Goal: Information Seeking & Learning: Find specific fact

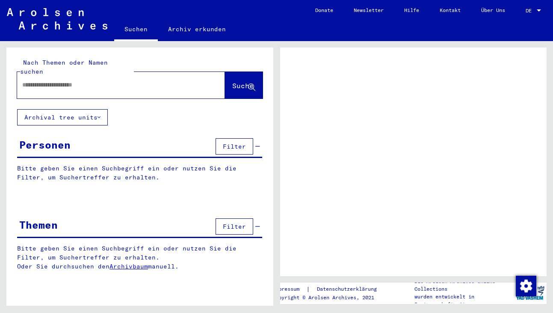
click at [88, 80] on input "text" at bounding box center [113, 84] width 182 height 9
type input "***"
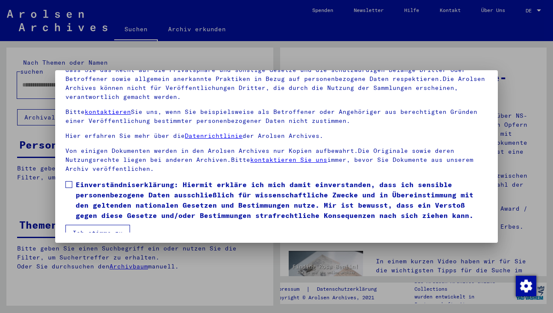
scroll to position [74, 0]
click at [71, 181] on span at bounding box center [68, 184] width 7 height 7
click at [92, 226] on button "Ich stimme zu" at bounding box center [97, 232] width 65 height 16
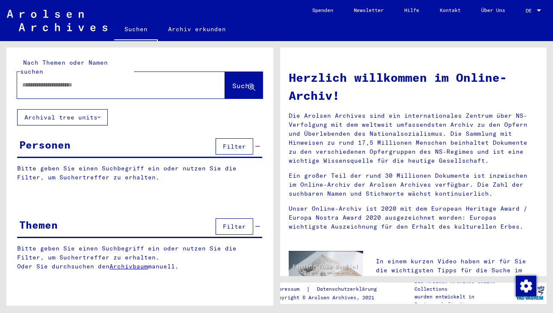
click at [55, 80] on input "text" at bounding box center [110, 84] width 177 height 9
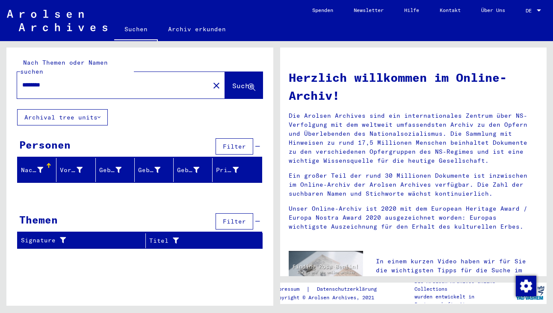
drag, startPoint x: 58, startPoint y: 75, endPoint x: 19, endPoint y: 76, distance: 39.3
click at [19, 76] on div "********" at bounding box center [108, 84] width 182 height 19
type input "******"
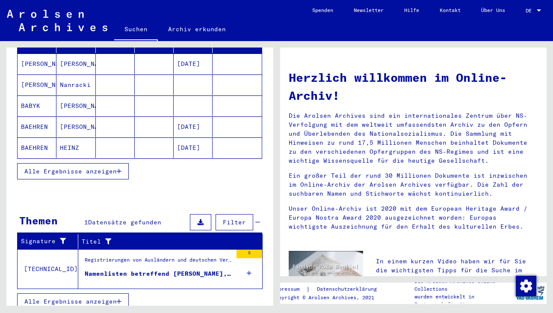
scroll to position [128, 0]
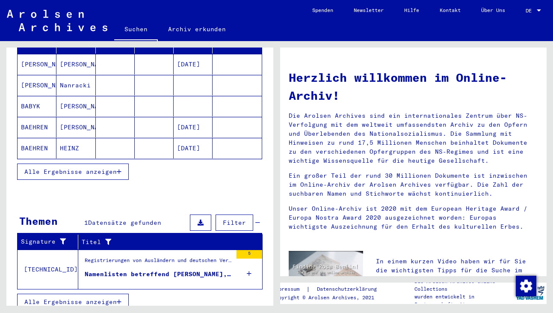
click at [103, 269] on div "Namenlisten betreffend [PERSON_NAME], die während des Krieges in den Gemeinden …" at bounding box center [159, 273] width 148 height 9
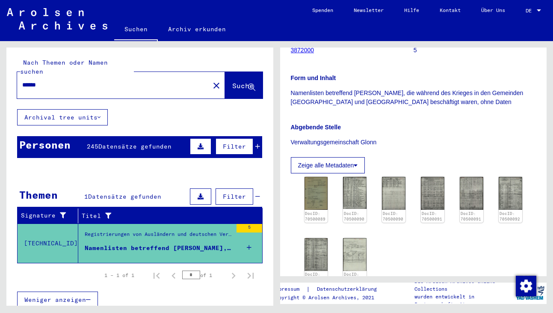
scroll to position [178, 0]
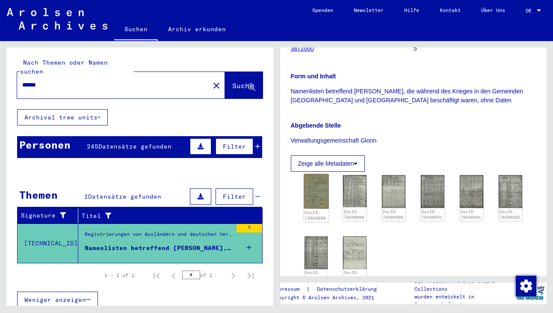
click at [322, 204] on img at bounding box center [316, 191] width 25 height 35
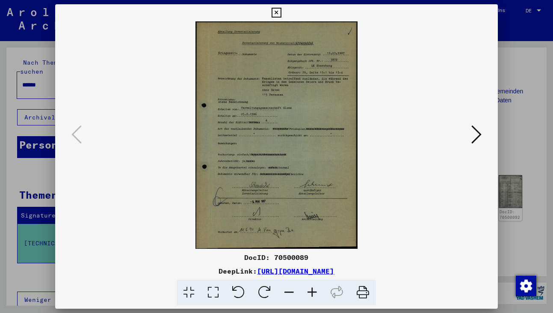
click at [475, 132] on icon at bounding box center [476, 134] width 10 height 21
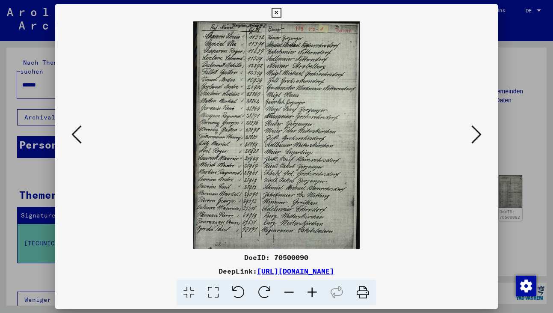
click at [475, 132] on icon at bounding box center [476, 134] width 10 height 21
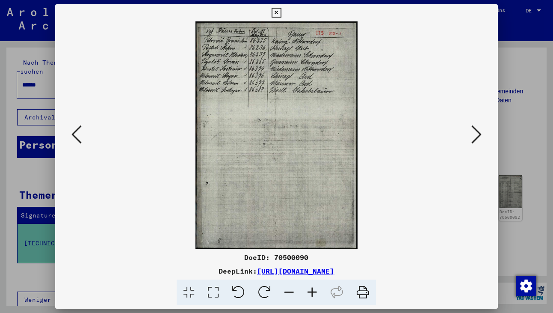
click at [475, 132] on icon at bounding box center [476, 134] width 10 height 21
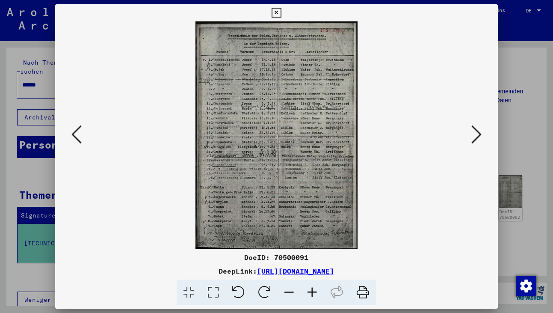
click at [305, 136] on img at bounding box center [276, 134] width 384 height 227
click at [312, 288] on icon at bounding box center [312, 292] width 23 height 26
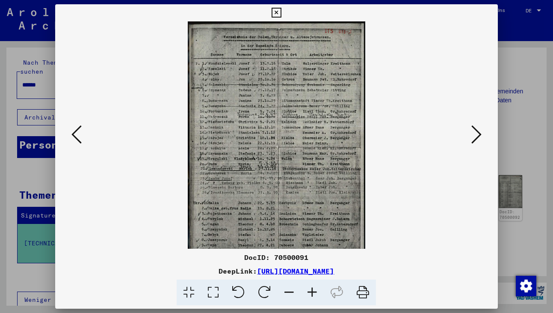
click at [312, 288] on icon at bounding box center [312, 292] width 23 height 26
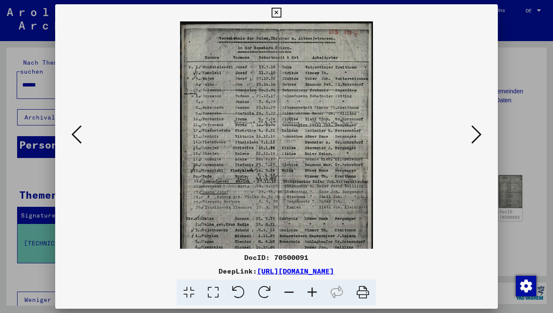
click at [312, 288] on icon at bounding box center [312, 292] width 23 height 26
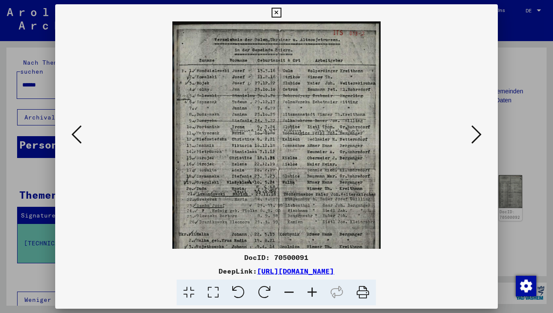
click at [312, 288] on icon at bounding box center [312, 292] width 23 height 26
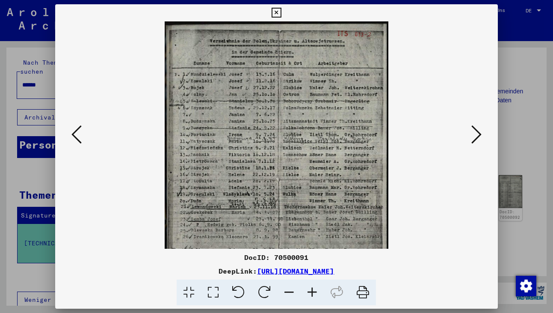
click at [312, 288] on icon at bounding box center [312, 292] width 23 height 26
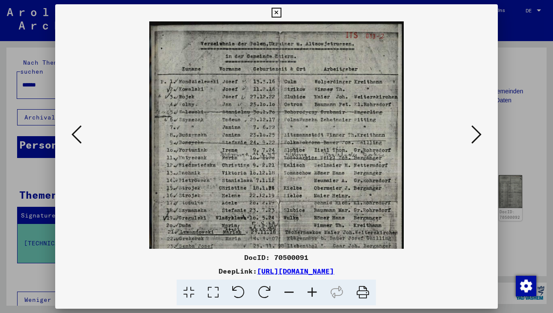
click at [312, 288] on icon at bounding box center [312, 292] width 23 height 26
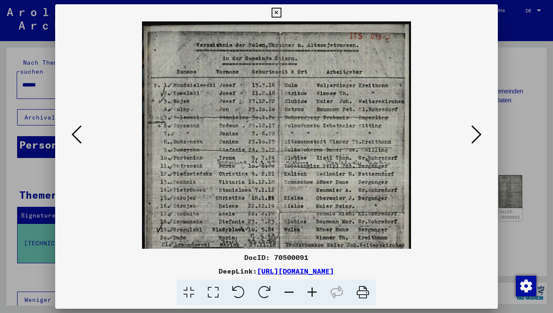
click at [312, 288] on icon at bounding box center [312, 292] width 23 height 26
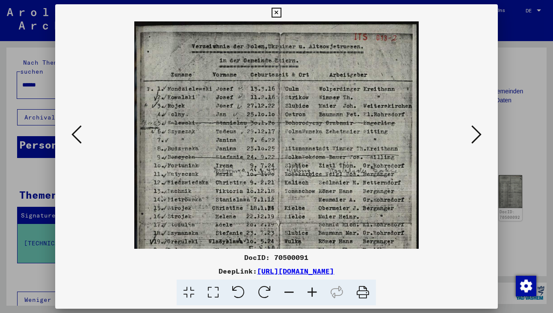
scroll to position [0, 0]
click at [281, 12] on icon at bounding box center [276, 13] width 10 height 10
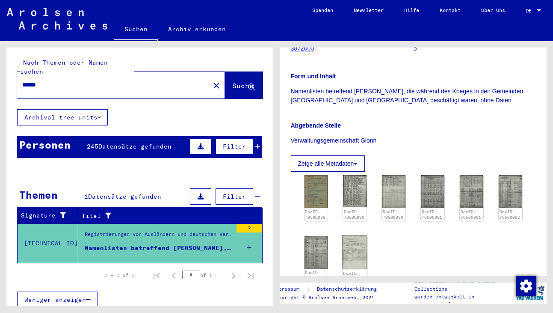
click at [349, 258] on img at bounding box center [354, 252] width 25 height 34
